Goal: Check status: Check status

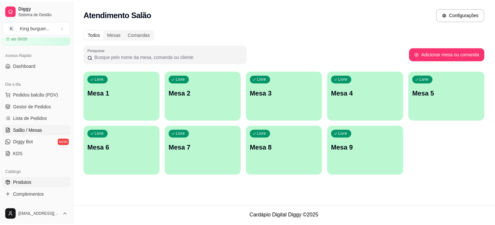
scroll to position [73, 0]
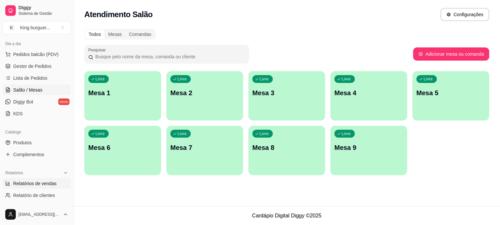
click at [45, 184] on span "Relatórios de vendas" at bounding box center [35, 183] width 44 height 7
select select "ALL"
select select "0"
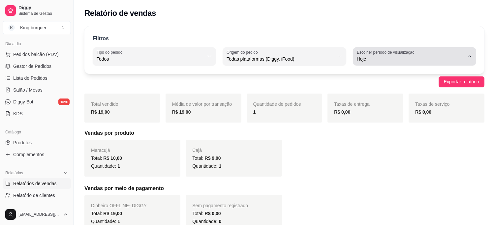
click at [469, 57] on icon "button" at bounding box center [469, 56] width 5 height 5
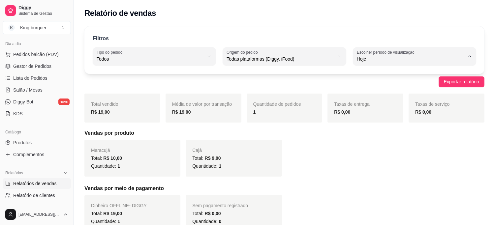
click at [399, 90] on li "Ontem" at bounding box center [414, 85] width 113 height 10
type input "1"
select select "1"
